Goal: Task Accomplishment & Management: Use online tool/utility

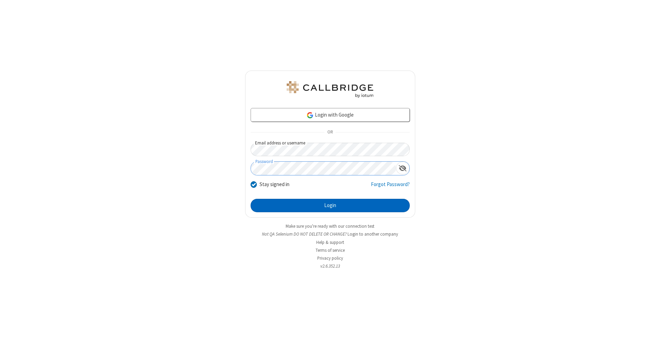
click at [330, 206] on button "Login" at bounding box center [330, 206] width 159 height 14
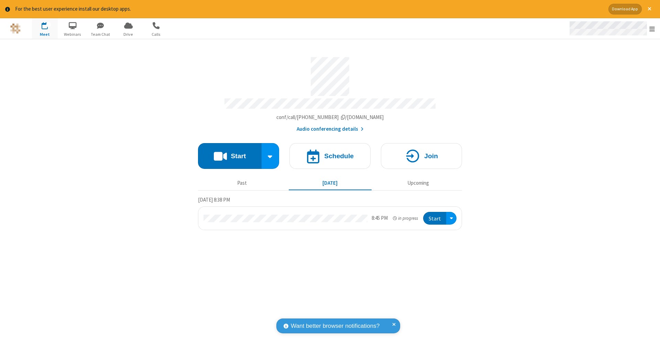
click at [652, 29] on span "Open menu" at bounding box center [651, 28] width 5 height 7
click at [128, 34] on span "Drive" at bounding box center [128, 34] width 26 height 6
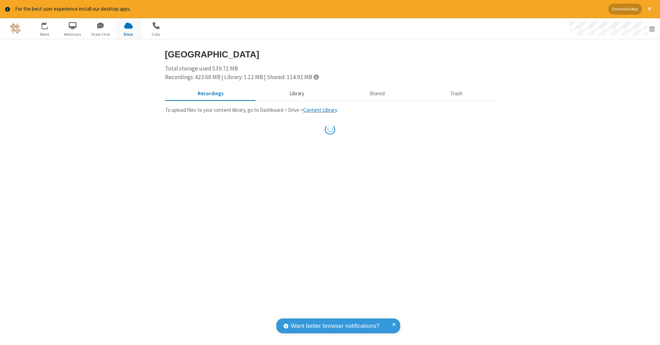
click at [296, 93] on button "Library" at bounding box center [296, 93] width 80 height 13
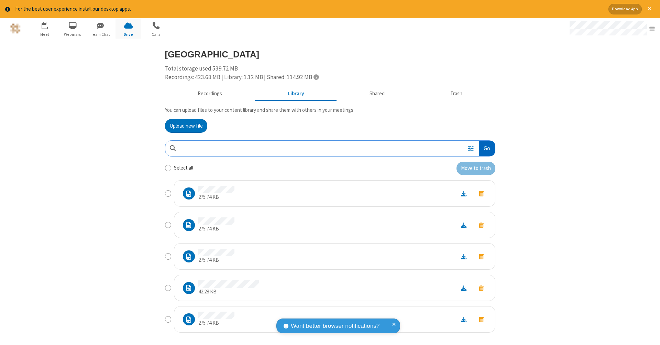
click at [484, 147] on button "Go" at bounding box center [487, 148] width 16 height 15
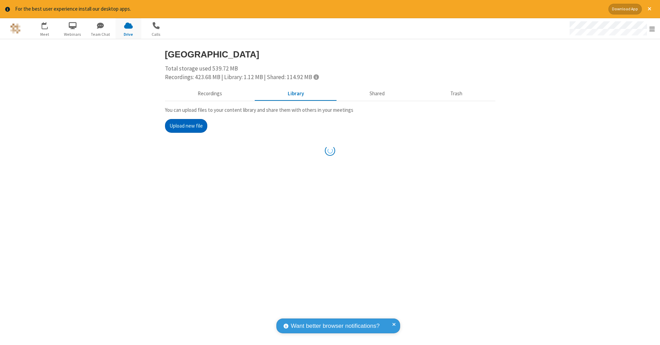
click at [183, 125] on button "Upload new file" at bounding box center [186, 126] width 42 height 14
